Goal: Information Seeking & Learning: Learn about a topic

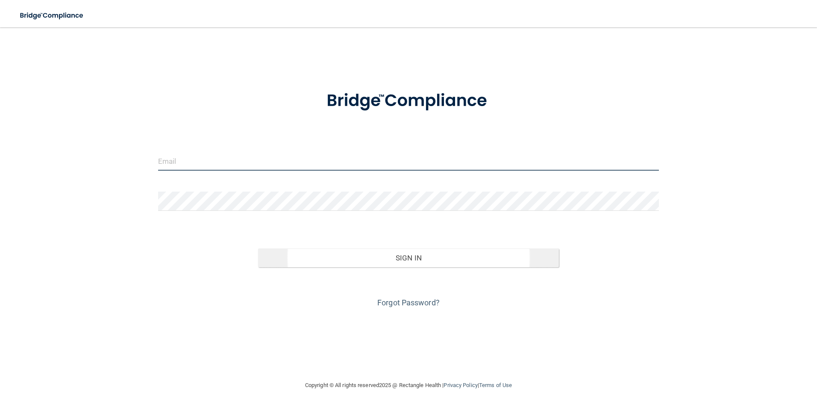
type input "[EMAIL_ADDRESS][DOMAIN_NAME]"
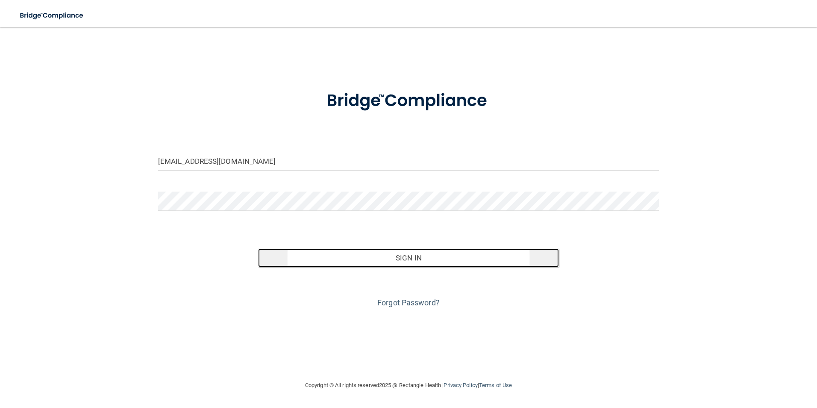
click at [352, 264] on button "Sign In" at bounding box center [408, 257] width 301 height 19
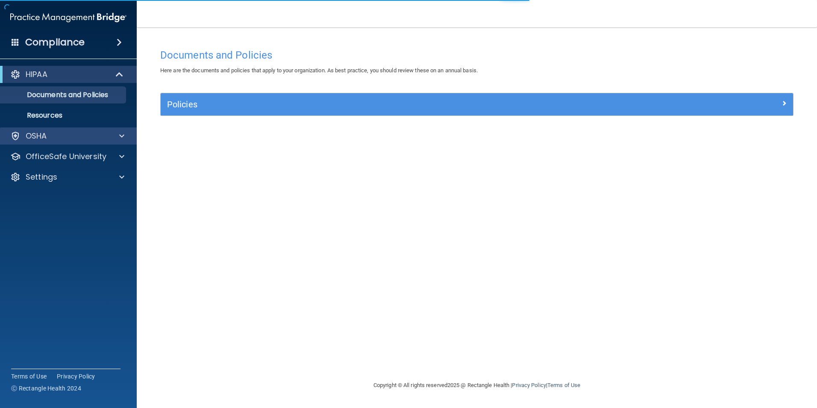
click at [80, 141] on div "OSHA" at bounding box center [68, 135] width 137 height 17
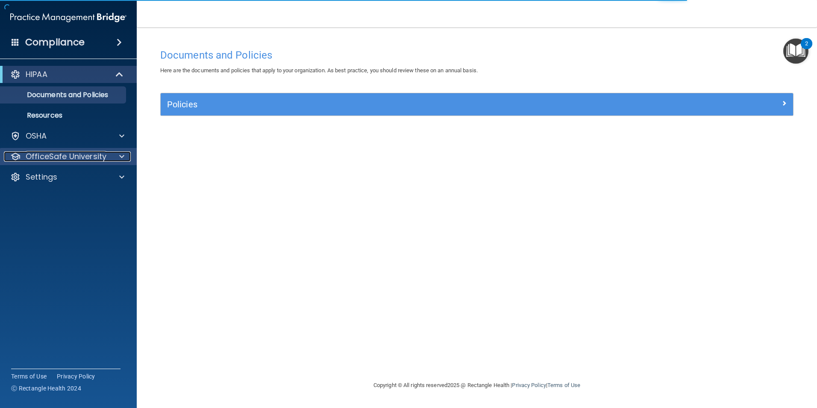
click at [74, 155] on p "OfficeSafe University" at bounding box center [66, 156] width 81 height 10
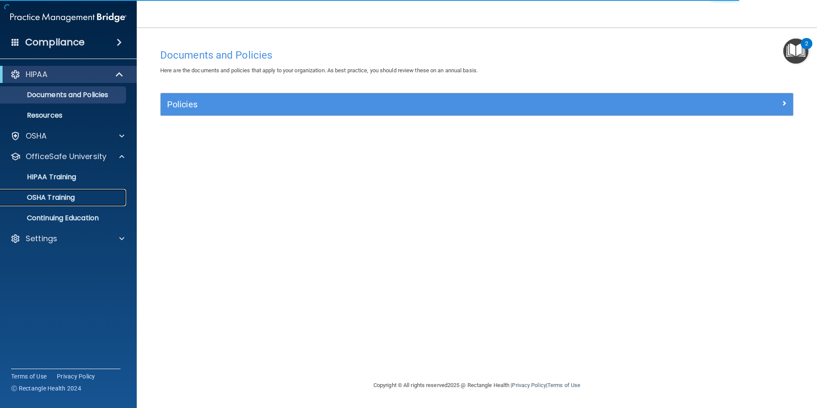
click at [62, 196] on p "OSHA Training" at bounding box center [40, 197] width 69 height 9
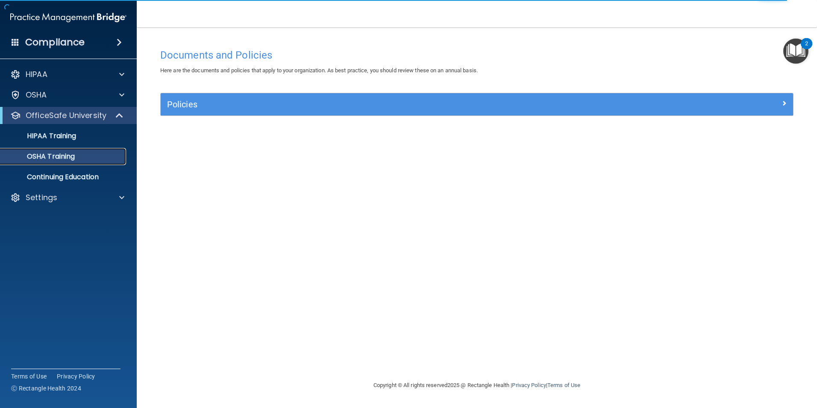
click at [66, 152] on p "OSHA Training" at bounding box center [40, 156] width 69 height 9
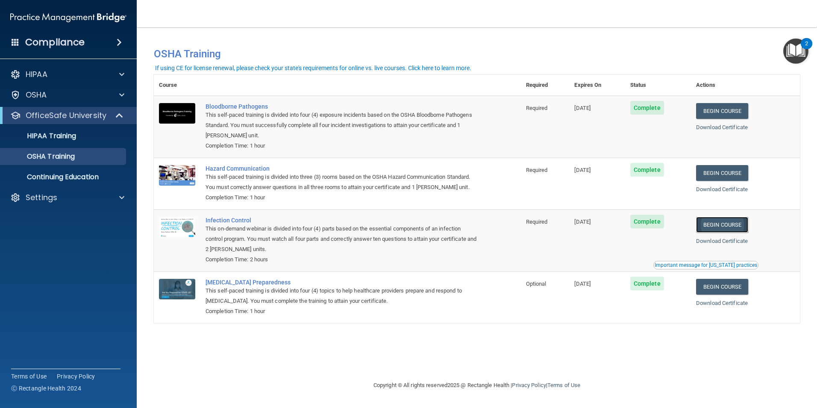
click at [719, 226] on link "Begin Course" at bounding box center [722, 225] width 52 height 16
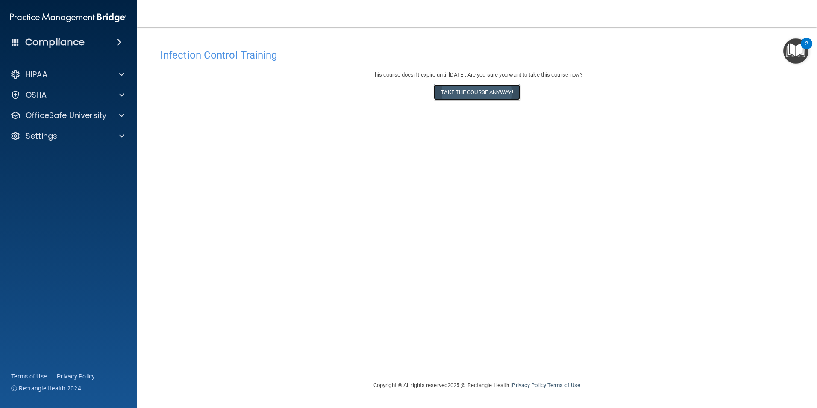
click at [481, 95] on button "Take the course anyway!" at bounding box center [477, 92] width 86 height 16
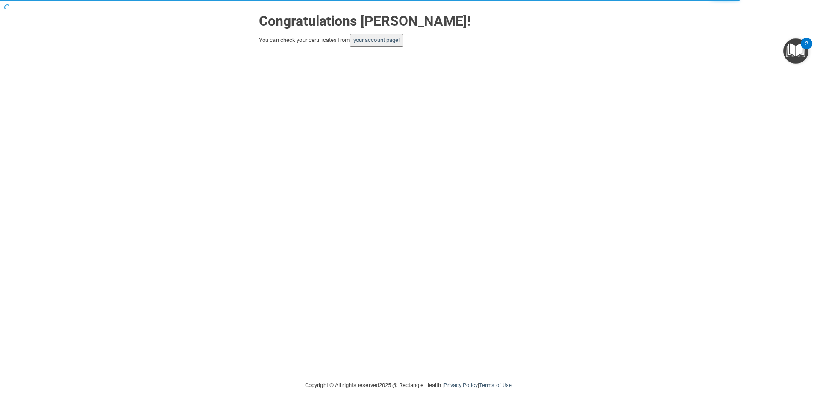
click at [385, 45] on button "your account page!" at bounding box center [376, 40] width 53 height 13
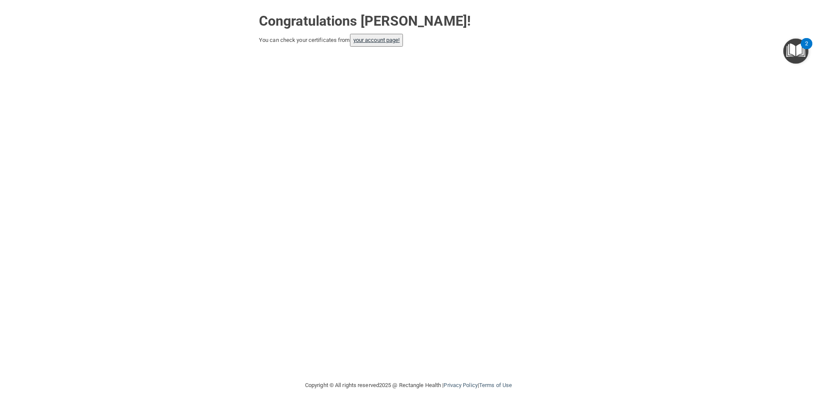
click at [365, 43] on button "your account page!" at bounding box center [376, 40] width 53 height 13
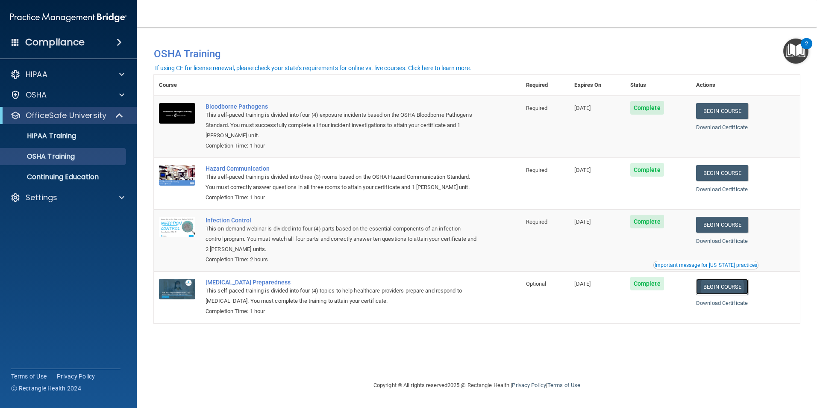
click at [722, 289] on link "Begin Course" at bounding box center [722, 287] width 52 height 16
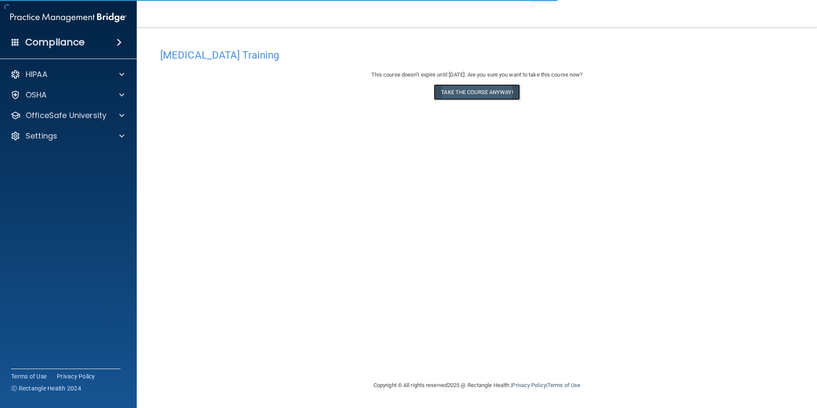
click at [469, 93] on button "Take the course anyway!" at bounding box center [477, 92] width 86 height 16
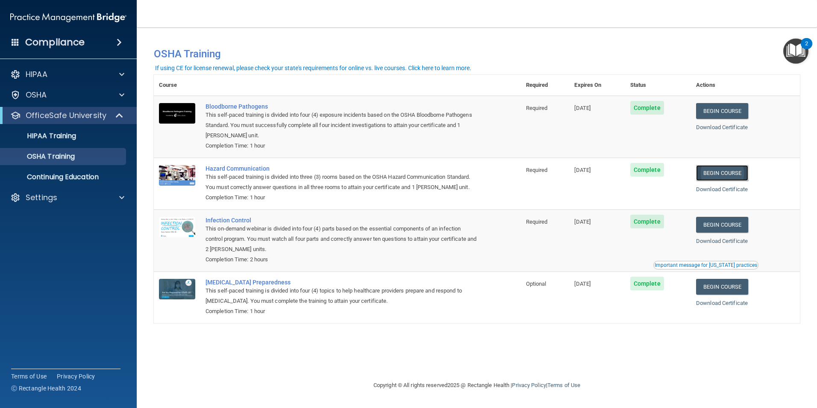
click at [730, 173] on link "Begin Course" at bounding box center [722, 173] width 52 height 16
click at [733, 170] on link "Begin Course" at bounding box center [722, 173] width 52 height 16
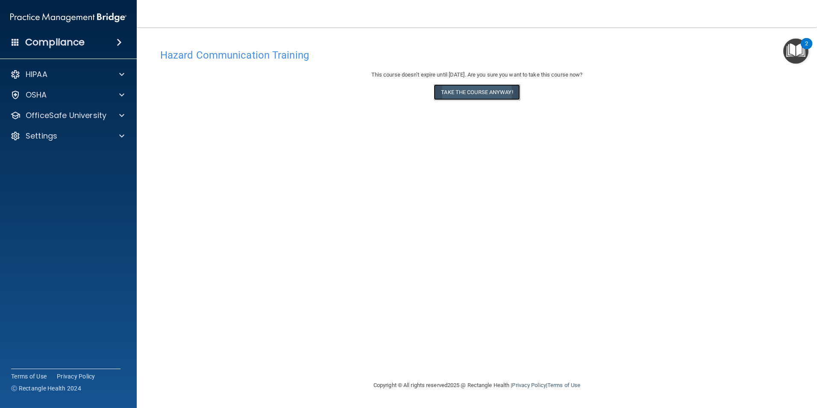
click at [459, 95] on button "Take the course anyway!" at bounding box center [477, 92] width 86 height 16
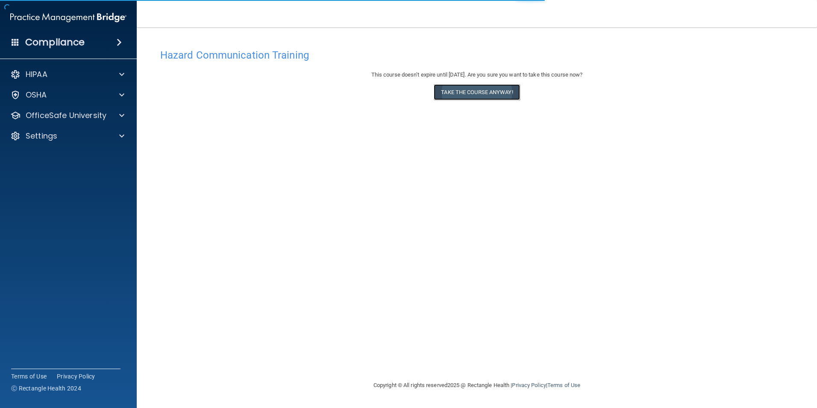
click at [495, 96] on button "Take the course anyway!" at bounding box center [477, 92] width 86 height 16
